Goal: Task Accomplishment & Management: Manage account settings

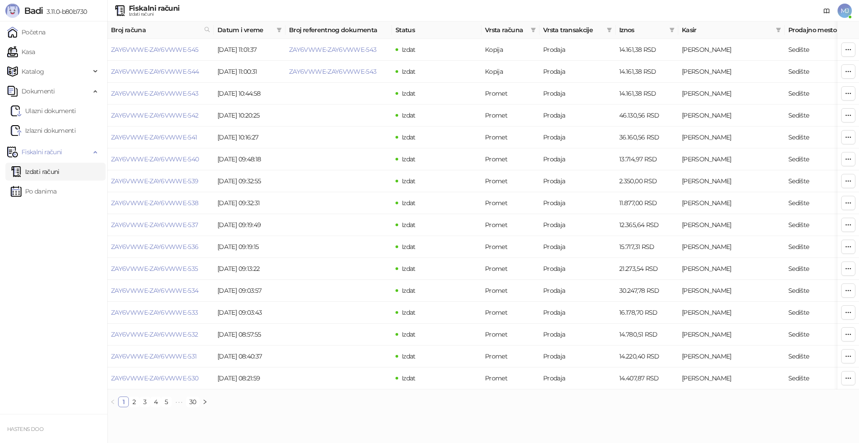
click at [843, 8] on span "MJ" at bounding box center [844, 11] width 14 height 14
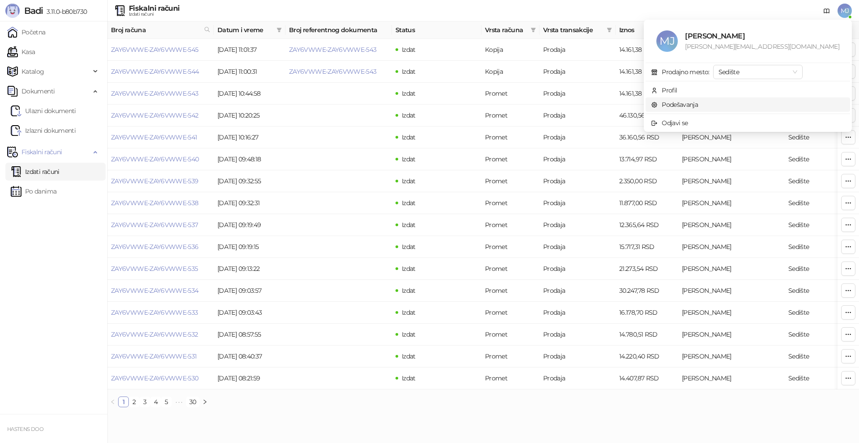
click at [698, 102] on link "Podešavanja" at bounding box center [674, 105] width 47 height 8
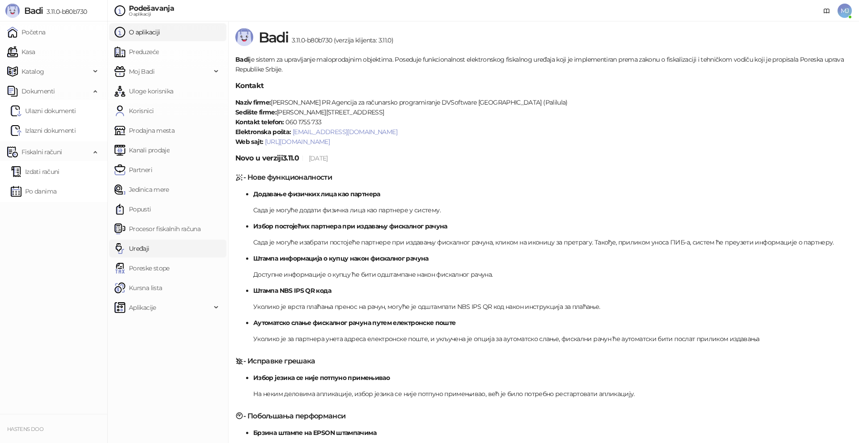
click at [147, 244] on link "Uređaji" at bounding box center [131, 249] width 35 height 18
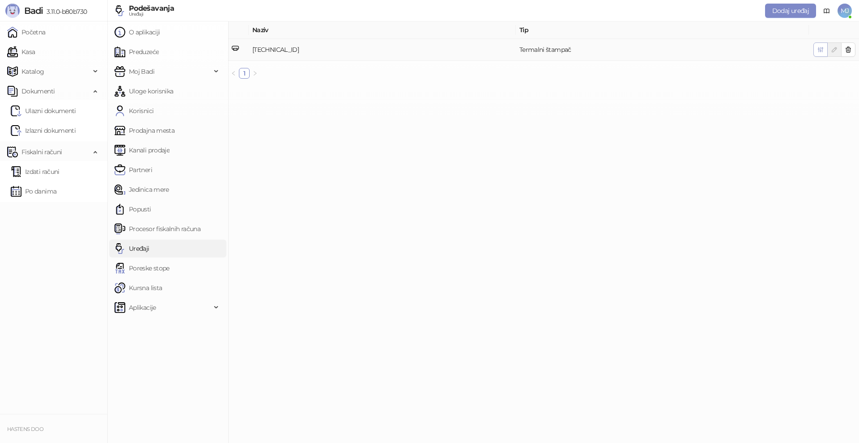
click at [822, 50] on icon "button" at bounding box center [820, 49] width 7 height 7
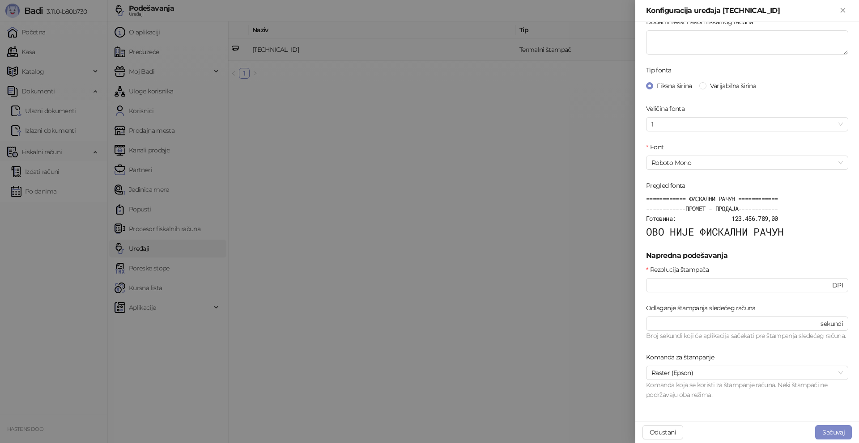
scroll to position [223, 0]
click at [665, 432] on button "Odustani" at bounding box center [662, 432] width 41 height 14
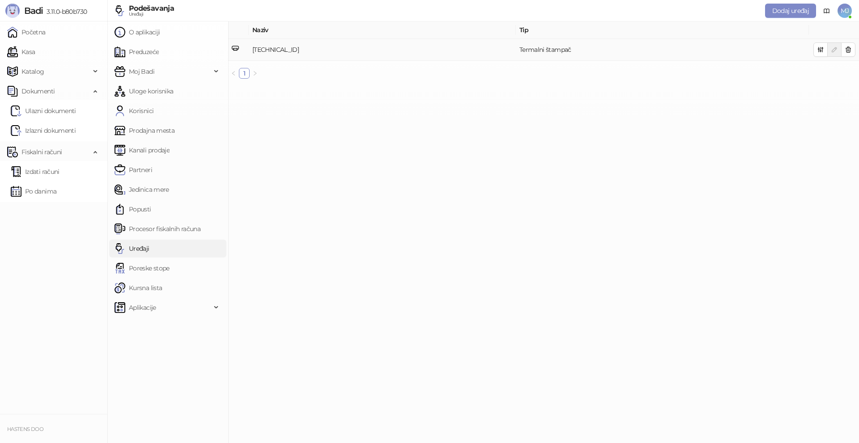
click at [517, 219] on main "Naziv Tip [TECHNICAL_ID] Termalni štampač 1" at bounding box center [543, 232] width 631 height 422
click at [817, 48] on icon "button" at bounding box center [820, 49] width 7 height 7
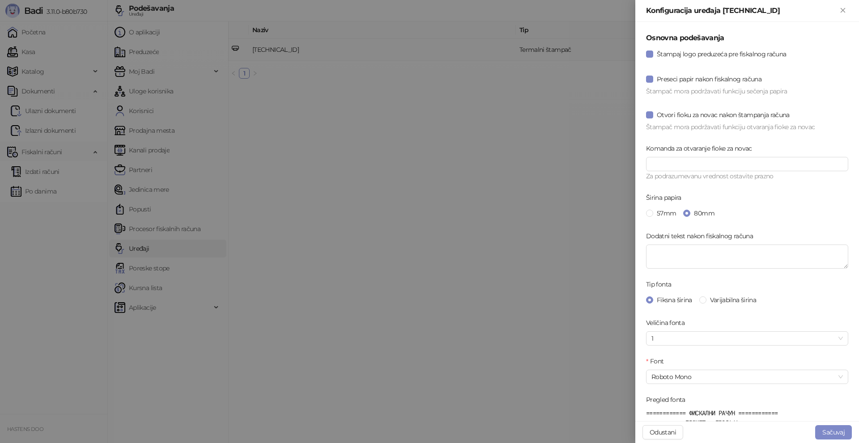
click at [416, 323] on div at bounding box center [429, 221] width 859 height 443
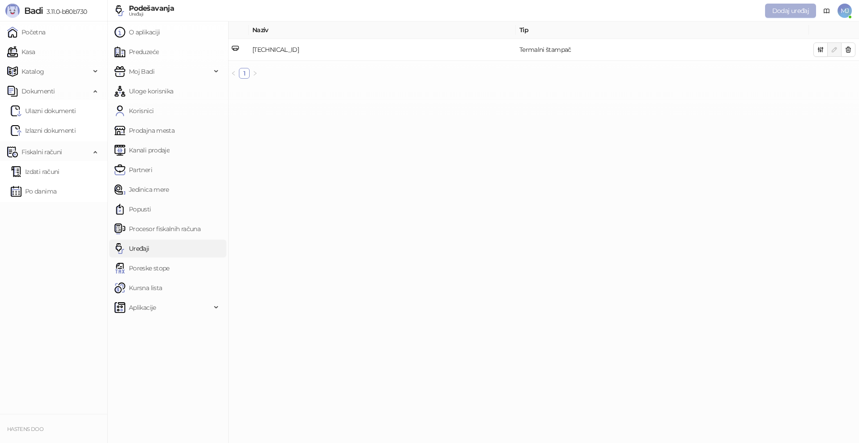
click at [786, 11] on span "Dodaj uređaj" at bounding box center [790, 11] width 37 height 8
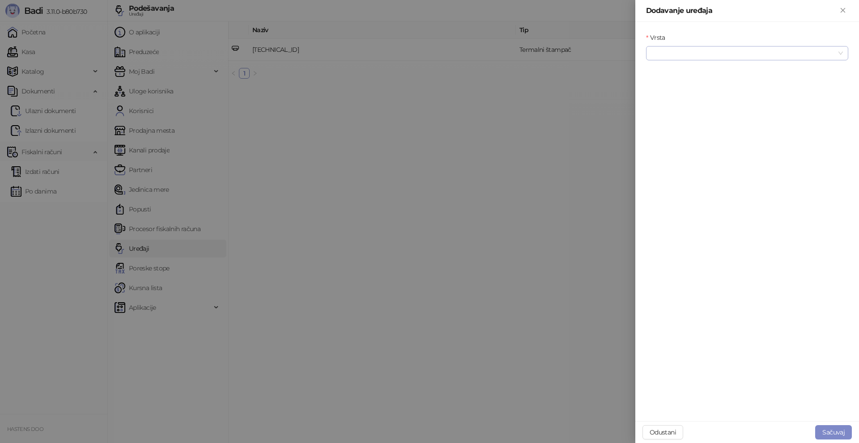
click at [687, 53] on input "Vrsta" at bounding box center [742, 53] width 183 height 13
click at [687, 101] on div "Termalni štampač" at bounding box center [747, 100] width 188 height 10
click at [429, 128] on div at bounding box center [429, 221] width 859 height 443
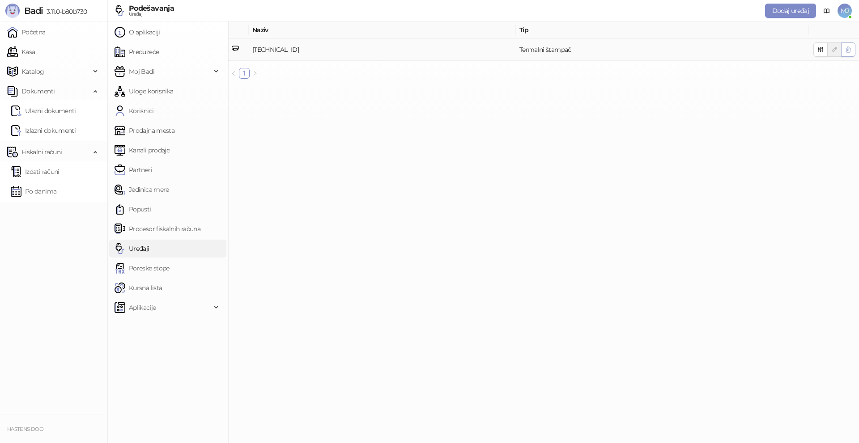
click at [848, 50] on icon "button" at bounding box center [847, 49] width 7 height 7
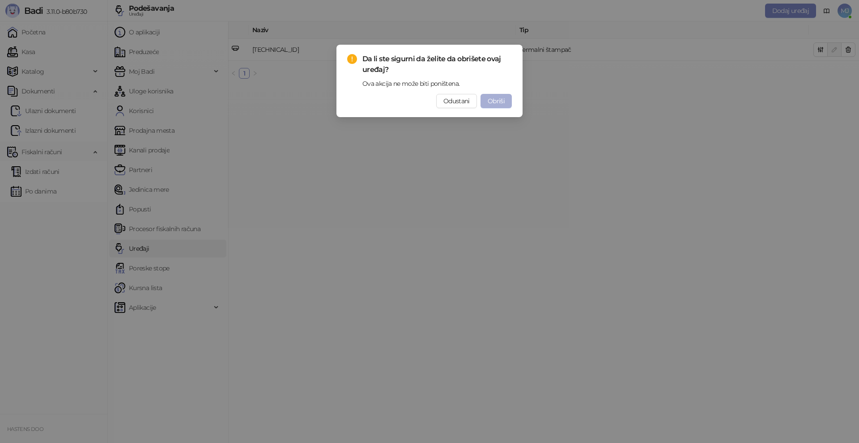
click at [495, 99] on span "Obriši" at bounding box center [495, 101] width 17 height 8
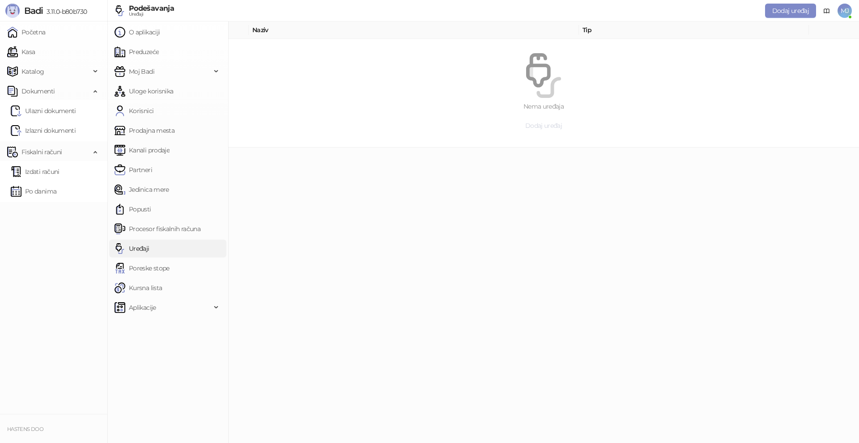
click at [530, 127] on span "Dodaj uređaj" at bounding box center [543, 126] width 37 height 8
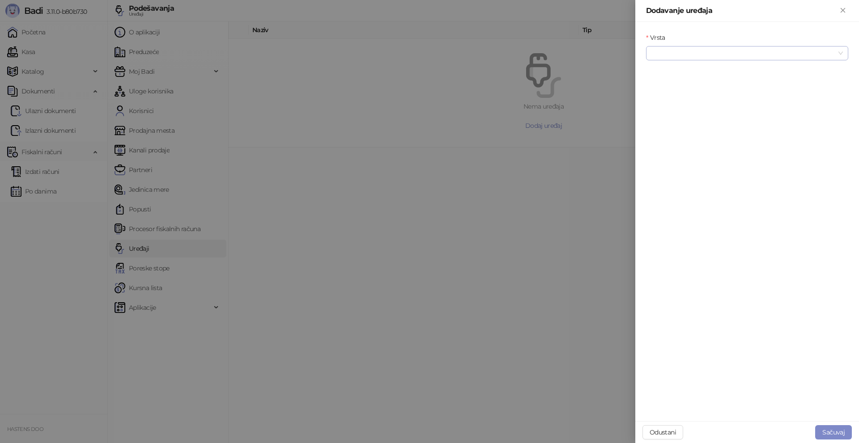
click at [704, 53] on input "Vrsta" at bounding box center [742, 53] width 183 height 13
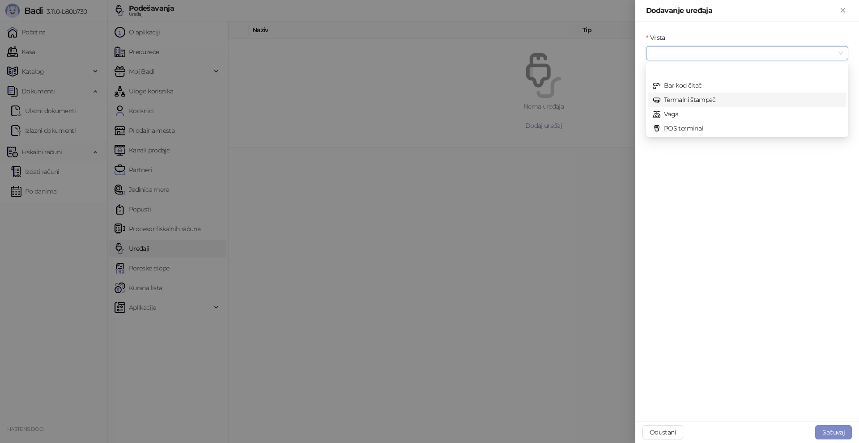
click at [689, 94] on div "Termalni štampač" at bounding box center [747, 100] width 199 height 14
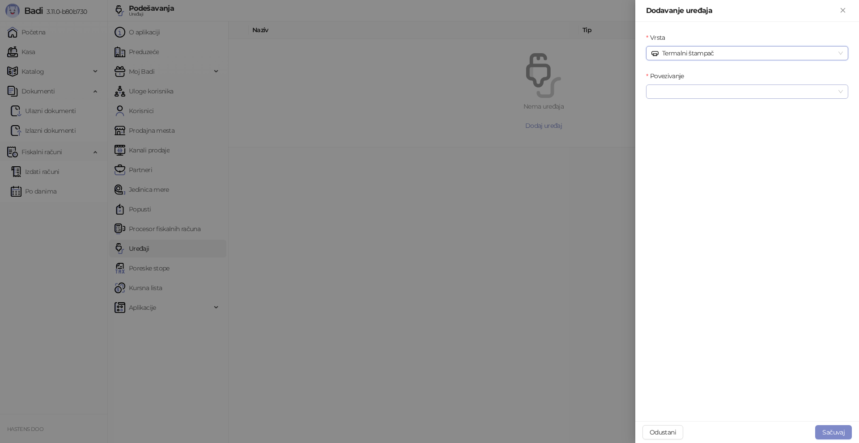
click at [688, 92] on input "Povezivanje" at bounding box center [742, 91] width 183 height 13
click at [676, 140] on div "Mreža" at bounding box center [747, 138] width 188 height 10
click at [690, 127] on input "IP/Hostname" at bounding box center [747, 130] width 202 height 14
type input "**********"
type input "****"
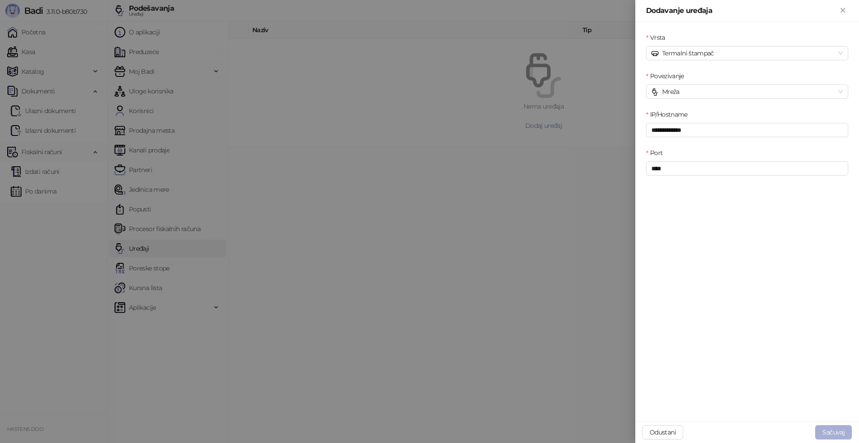
click at [832, 430] on button "Sačuvaj" at bounding box center [833, 432] width 37 height 14
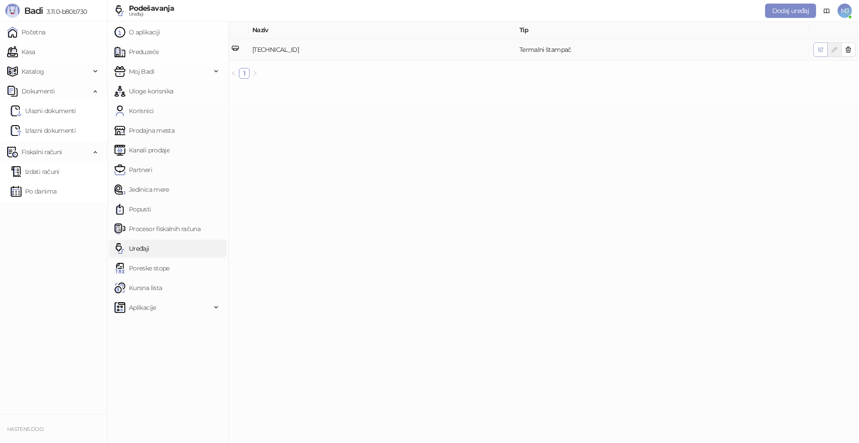
click at [821, 50] on icon "button" at bounding box center [820, 49] width 5 height 5
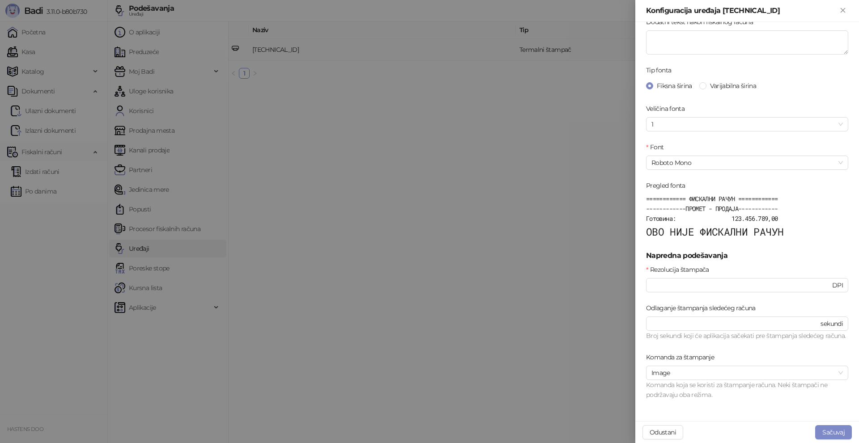
scroll to position [223, 0]
click at [694, 372] on span "Image" at bounding box center [746, 372] width 191 height 13
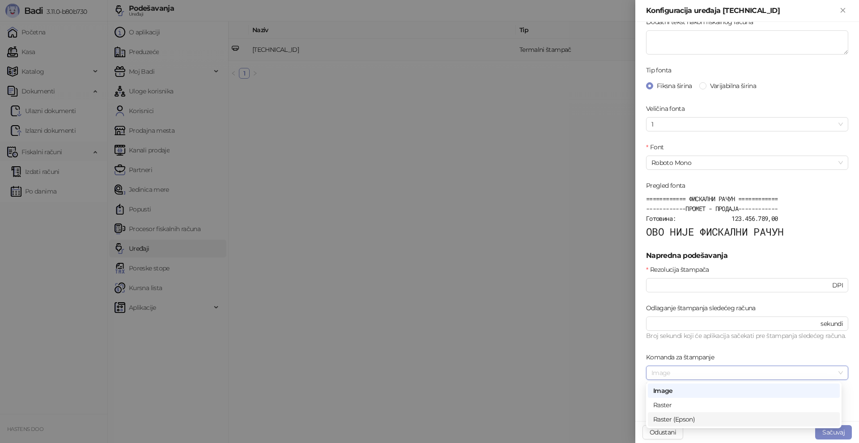
click at [684, 420] on div "Raster (Epson)" at bounding box center [743, 420] width 181 height 10
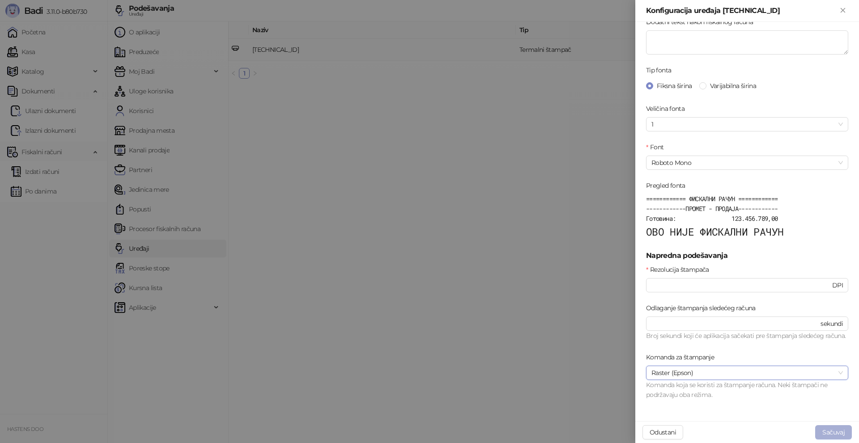
click at [833, 430] on button "Sačuvaj" at bounding box center [833, 432] width 37 height 14
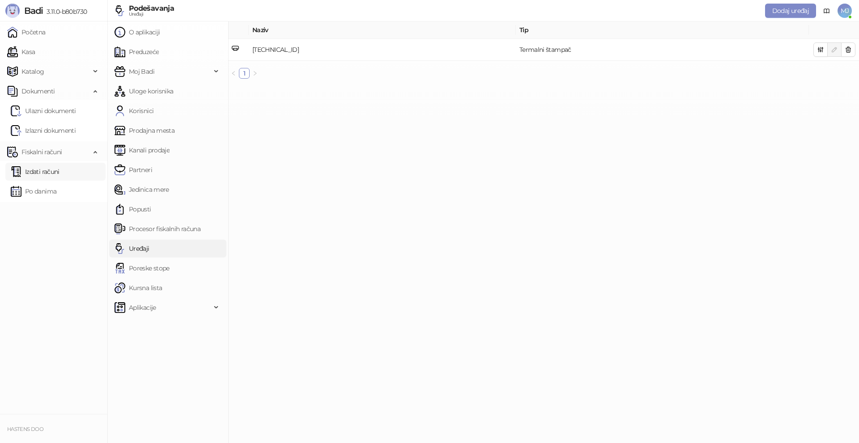
click at [59, 176] on link "Izdati računi" at bounding box center [35, 172] width 49 height 18
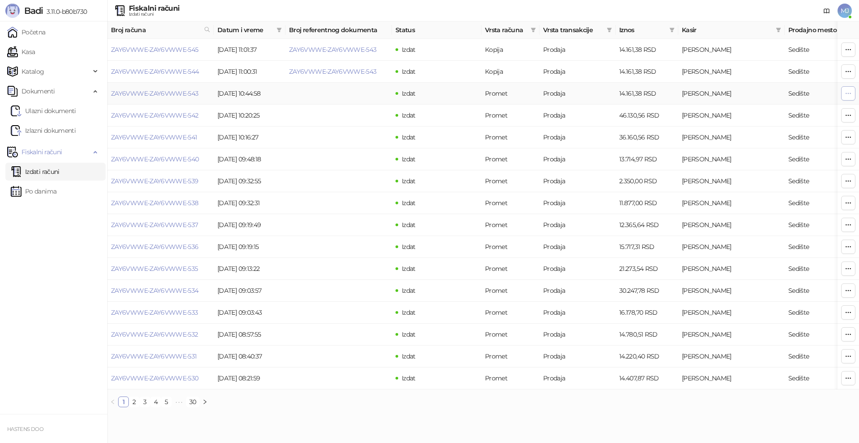
click at [847, 96] on icon "button" at bounding box center [847, 93] width 7 height 7
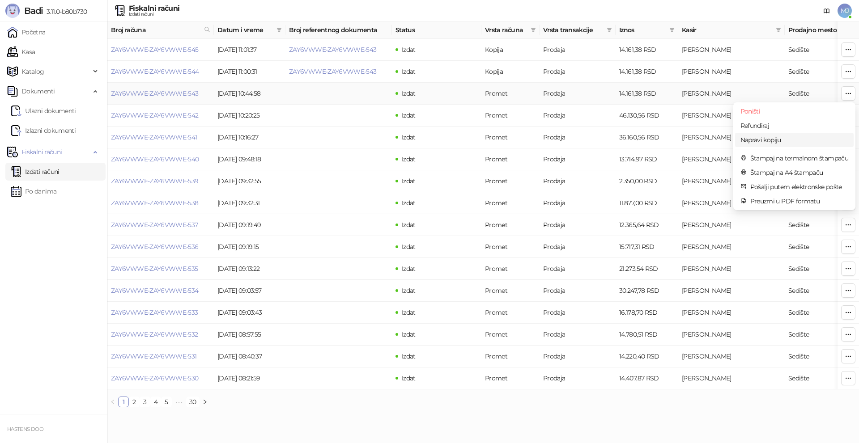
click at [774, 141] on span "Napravi kopiju" at bounding box center [794, 140] width 108 height 10
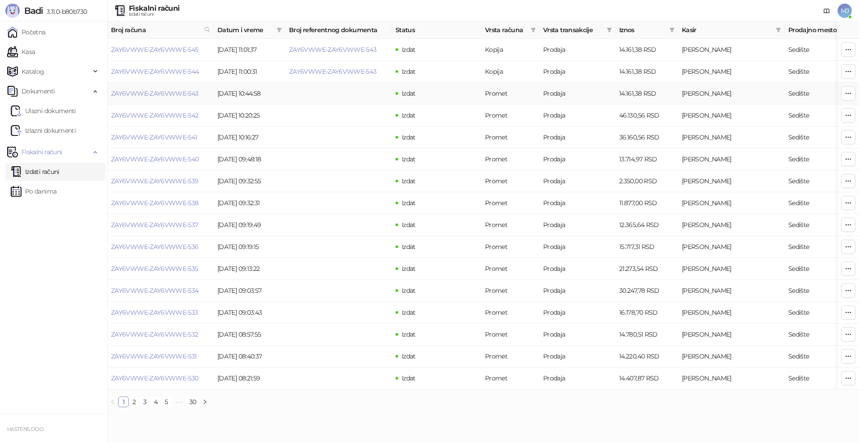
type input "**********"
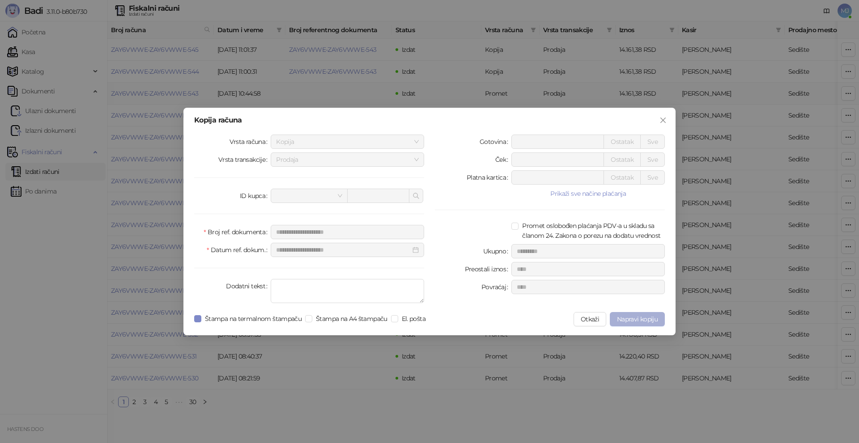
click at [630, 325] on button "Napravi kopiju" at bounding box center [637, 319] width 55 height 14
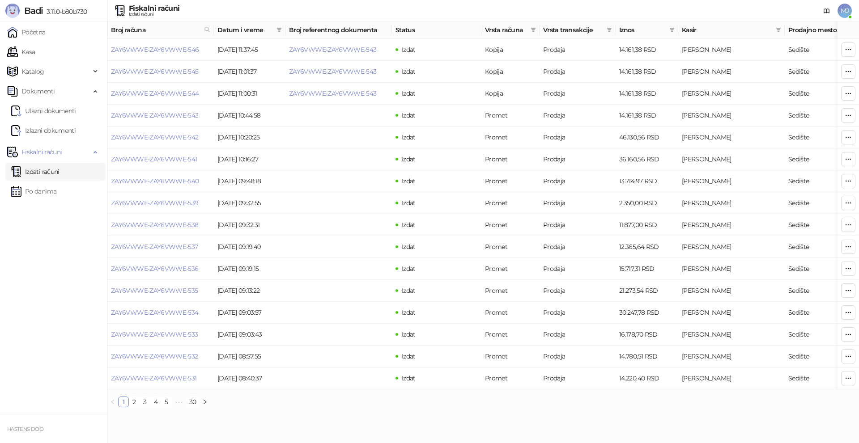
click at [843, 9] on span "MJ" at bounding box center [844, 11] width 14 height 14
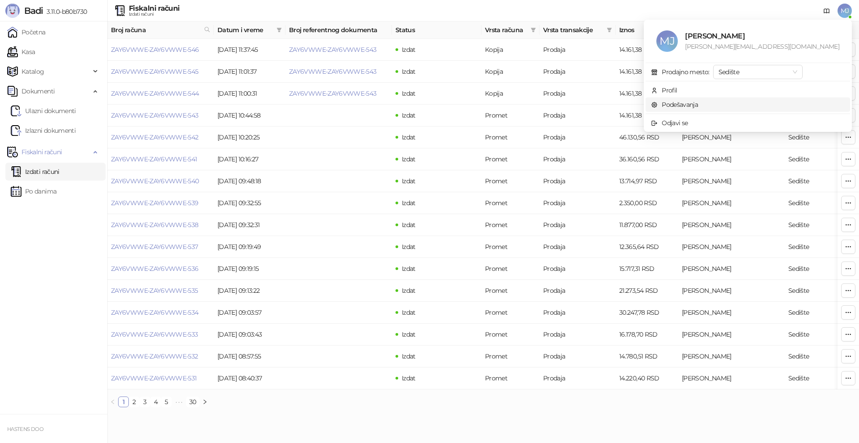
click at [698, 106] on link "Podešavanja" at bounding box center [674, 105] width 47 height 8
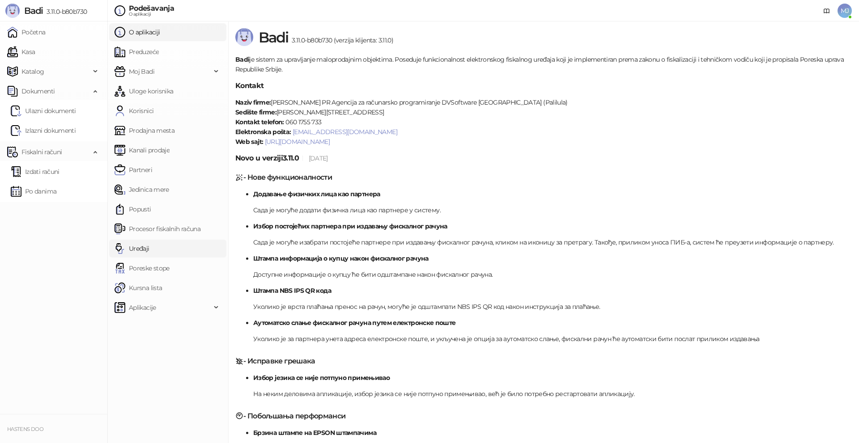
click at [149, 250] on link "Uređaji" at bounding box center [131, 249] width 35 height 18
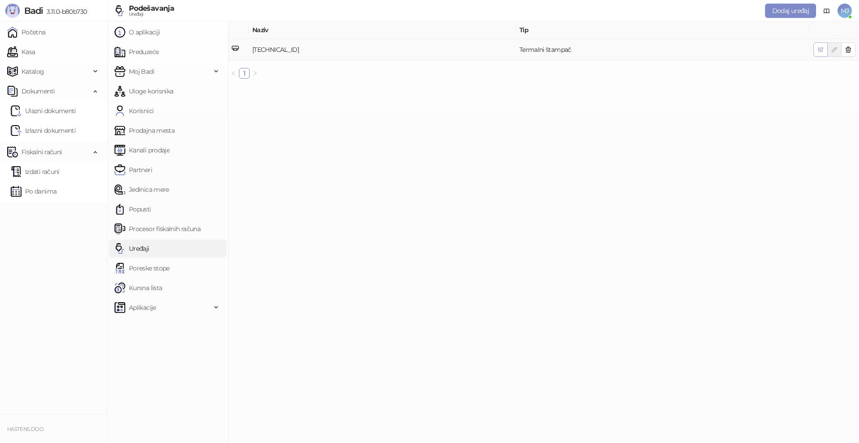
click at [820, 49] on icon "button" at bounding box center [820, 49] width 7 height 7
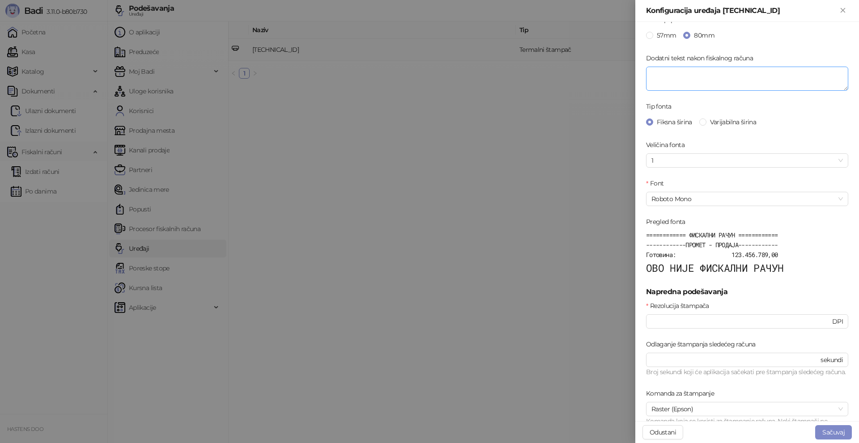
scroll to position [223, 0]
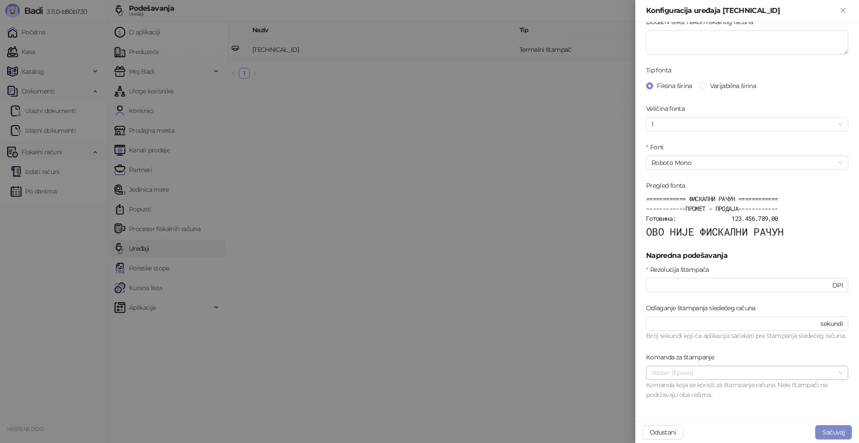
click at [684, 374] on span "Raster (Epson)" at bounding box center [746, 372] width 191 height 13
click at [686, 417] on div "Raster (Epson)" at bounding box center [743, 420] width 181 height 10
click at [830, 435] on button "Sačuvaj" at bounding box center [833, 432] width 37 height 14
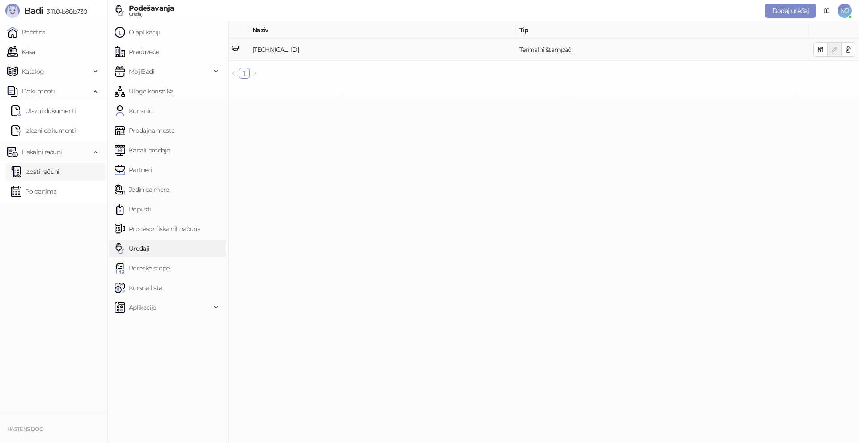
click at [36, 174] on link "Izdati računi" at bounding box center [35, 172] width 49 height 18
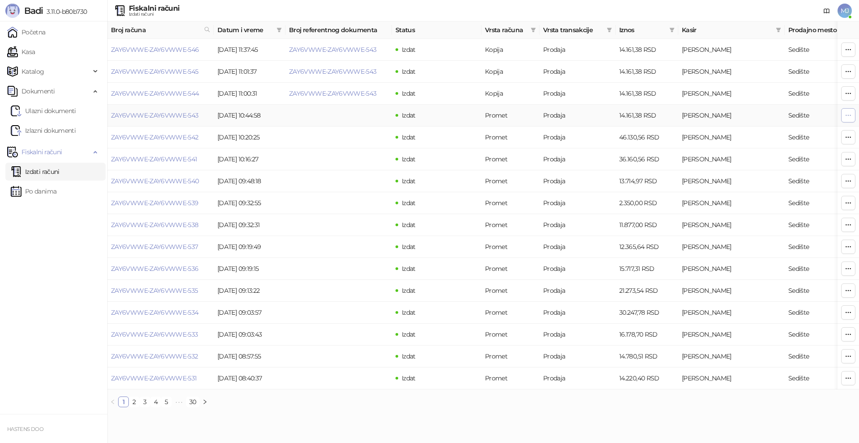
click at [846, 116] on icon "button" at bounding box center [847, 115] width 7 height 7
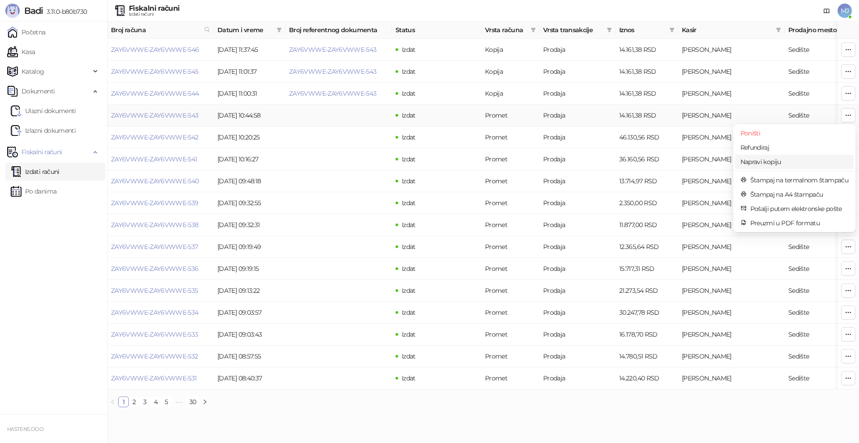
click at [783, 160] on span "Napravi kopiju" at bounding box center [794, 162] width 108 height 10
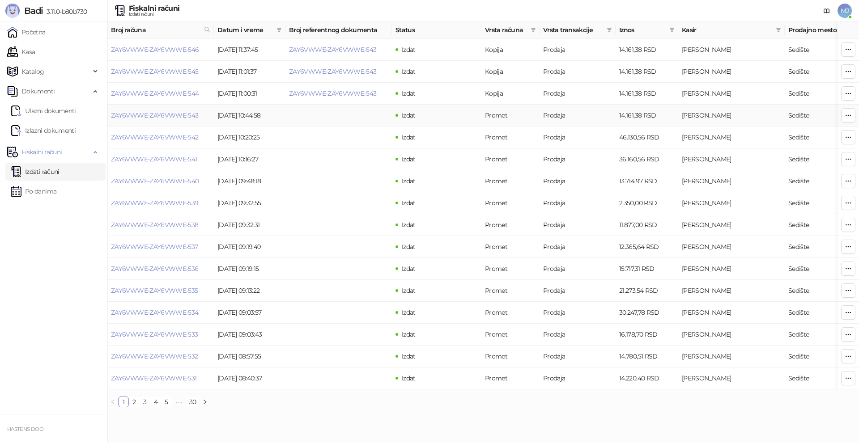
type input "**********"
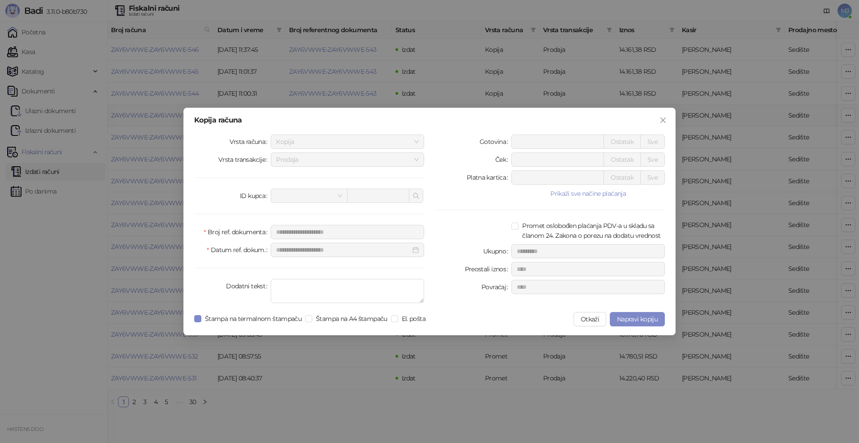
click at [635, 310] on div "**********" at bounding box center [429, 222] width 492 height 228
click at [633, 318] on span "Napravi kopiju" at bounding box center [637, 319] width 41 height 8
